Goal: Task Accomplishment & Management: Manage account settings

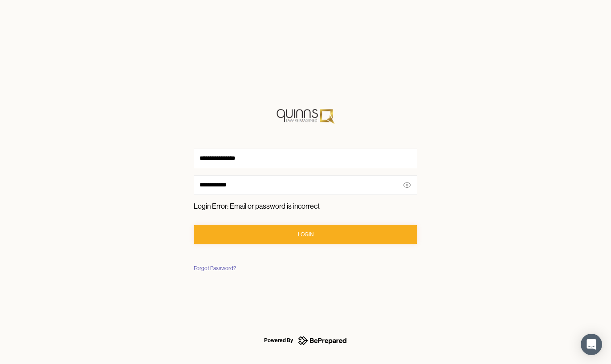
click at [284, 229] on button "Login" at bounding box center [305, 235] width 223 height 20
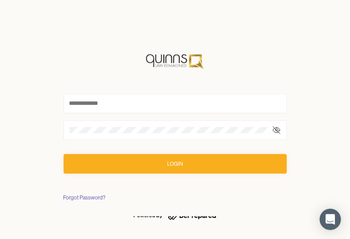
click at [194, 165] on button "Login" at bounding box center [175, 164] width 223 height 20
click at [104, 105] on input "text" at bounding box center [175, 104] width 223 height 20
type input "**********"
click at [182, 166] on div "Login" at bounding box center [175, 164] width 16 height 9
click at [126, 140] on div at bounding box center [175, 131] width 223 height 20
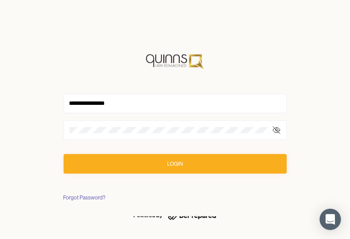
click at [179, 160] on div "Login" at bounding box center [175, 164] width 16 height 9
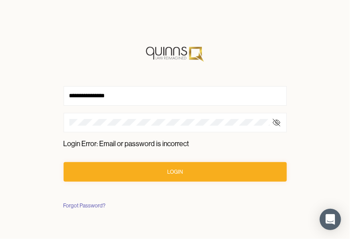
click at [22, 119] on div "**********" at bounding box center [175, 119] width 350 height 239
click at [200, 170] on button "Login" at bounding box center [175, 172] width 223 height 20
click at [96, 206] on div "Forgot Password?" at bounding box center [85, 206] width 42 height 9
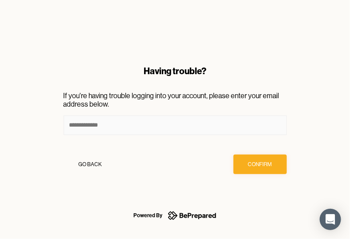
click at [107, 131] on input at bounding box center [175, 126] width 223 height 20
type input "**********"
click at [255, 172] on button "Confirm" at bounding box center [260, 165] width 53 height 20
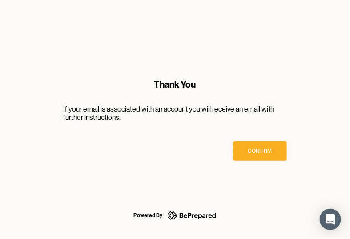
click at [259, 155] on div "Confirm" at bounding box center [260, 151] width 24 height 9
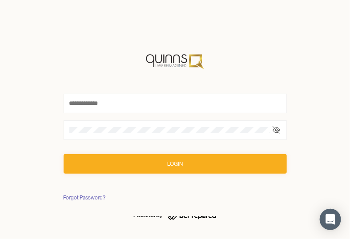
click at [182, 165] on div "Login" at bounding box center [175, 164] width 16 height 9
click at [225, 60] on div at bounding box center [175, 60] width 223 height 21
